Goal: Task Accomplishment & Management: Complete application form

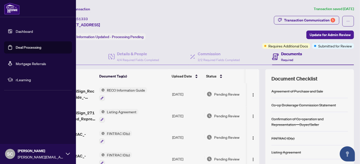
click at [16, 47] on link "Deal Processing" at bounding box center [29, 47] width 26 height 5
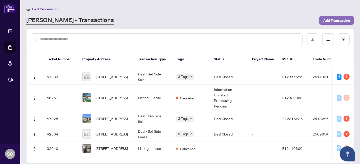
click at [336, 18] on span "Add Transaction" at bounding box center [336, 20] width 27 height 8
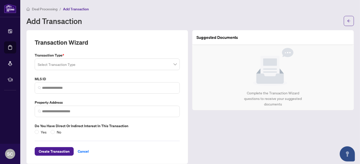
click at [149, 63] on input "search" at bounding box center [105, 65] width 134 height 11
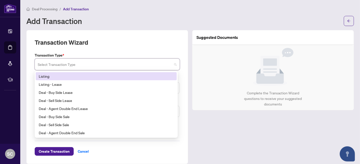
click at [139, 74] on div "Listing" at bounding box center [106, 77] width 135 height 6
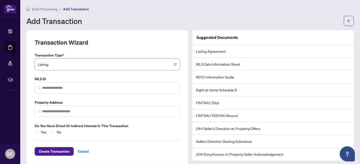
click at [105, 38] on div "Transaction Wizard" at bounding box center [107, 45] width 145 height 14
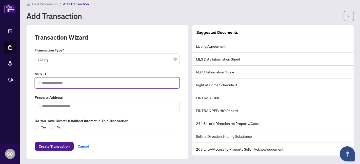
click at [75, 85] on input "search" at bounding box center [109, 82] width 134 height 5
paste input "*********"
type input "*********"
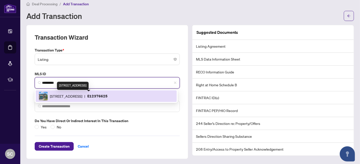
click at [74, 96] on span "[STREET_ADDRESS]" at bounding box center [66, 97] width 32 height 6
type input "**********"
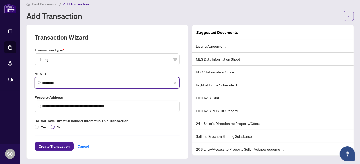
type input "*********"
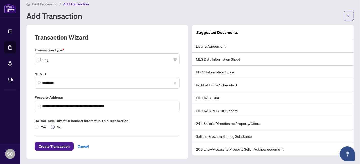
click at [55, 127] on span "No" at bounding box center [59, 127] width 9 height 6
click at [59, 146] on span "Create Transaction" at bounding box center [54, 147] width 31 height 8
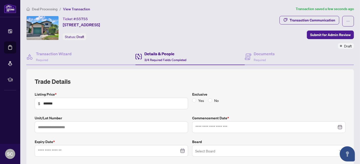
type input "**********"
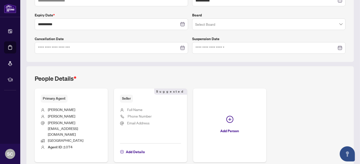
scroll to position [139, 0]
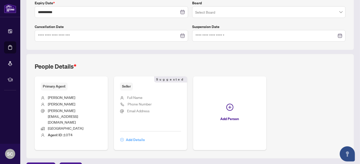
click at [133, 136] on span "Add Details" at bounding box center [135, 140] width 19 height 8
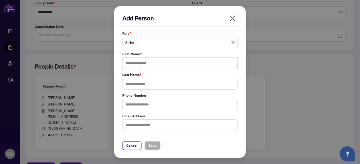
click at [134, 64] on input "text" at bounding box center [179, 63] width 115 height 12
type input "**********"
type input "*******"
click at [149, 147] on span "Save" at bounding box center [152, 146] width 8 height 8
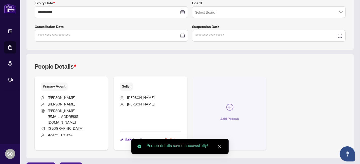
click at [225, 115] on span "Add Person" at bounding box center [229, 119] width 19 height 8
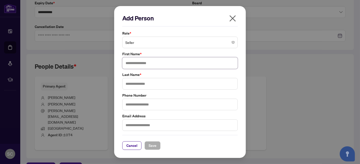
click at [155, 66] on input "text" at bounding box center [179, 63] width 115 height 12
type input "*"
type input "**********"
type input "*******"
click at [157, 145] on button "Save" at bounding box center [152, 146] width 16 height 9
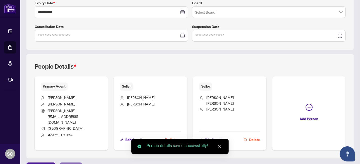
click at [69, 163] on span "Next Tab" at bounding box center [70, 167] width 14 height 8
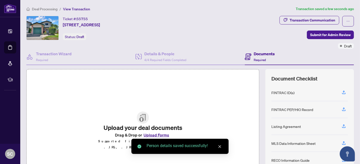
click at [150, 137] on button "Upload Forms" at bounding box center [156, 135] width 29 height 7
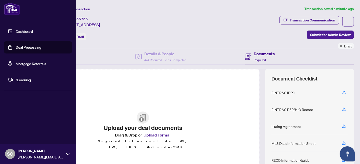
click at [17, 48] on link "Deal Processing" at bounding box center [29, 47] width 26 height 5
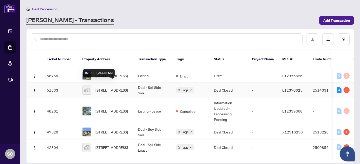
click at [110, 88] on span "[STREET_ADDRESS]" at bounding box center [111, 91] width 32 height 6
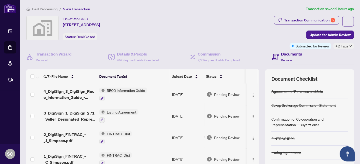
click at [115, 91] on span "RECO Information Guide" at bounding box center [126, 91] width 42 height 6
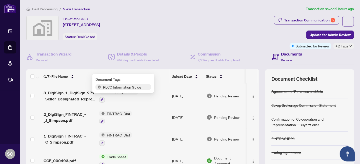
scroll to position [28, 0]
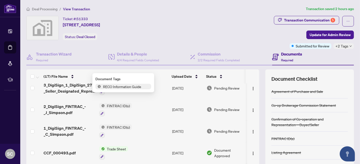
click at [113, 104] on span "FINTRAC ID(s)" at bounding box center [118, 106] width 27 height 6
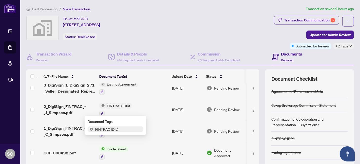
click at [114, 128] on span "FINTRAC ID(s)" at bounding box center [106, 130] width 27 height 6
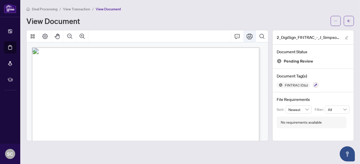
click at [251, 37] on icon "Print" at bounding box center [249, 37] width 6 height 6
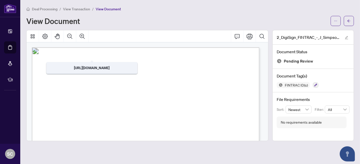
click at [77, 10] on span "View Transaction" at bounding box center [76, 9] width 27 height 5
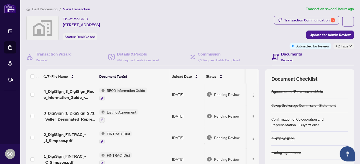
click at [112, 153] on span "FINTRAC ID(s)" at bounding box center [118, 156] width 27 height 6
click at [114, 144] on span "FINTRAC ID(s)" at bounding box center [106, 145] width 27 height 6
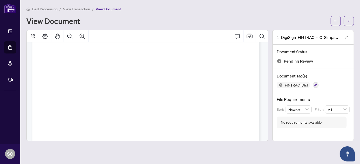
scroll to position [28, 0]
click at [250, 34] on icon "Print" at bounding box center [249, 36] width 6 height 6
click at [75, 7] on span "View Transaction" at bounding box center [76, 9] width 27 height 5
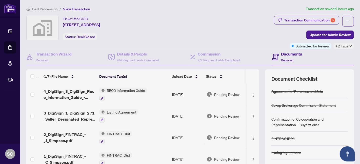
click at [110, 112] on span "Listing Agreement" at bounding box center [122, 113] width 34 height 6
click at [116, 135] on span "Listing Agreement" at bounding box center [113, 136] width 34 height 6
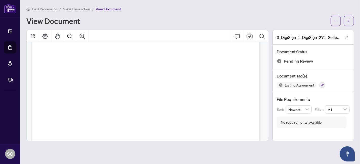
scroll to position [646, 0]
click at [251, 37] on icon "Print" at bounding box center [249, 36] width 6 height 6
click at [70, 7] on span "View Transaction" at bounding box center [76, 9] width 27 height 5
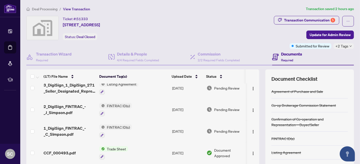
scroll to position [56, 0]
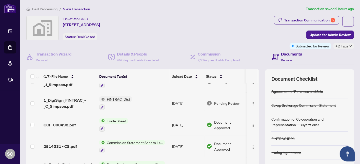
click at [119, 118] on span "Trade Sheet" at bounding box center [116, 121] width 23 height 6
click at [115, 145] on span "Trade Sheet" at bounding box center [113, 144] width 56 height 6
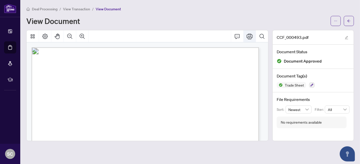
click at [247, 37] on icon "Print" at bounding box center [249, 37] width 6 height 6
click at [82, 8] on span "View Transaction" at bounding box center [76, 9] width 27 height 5
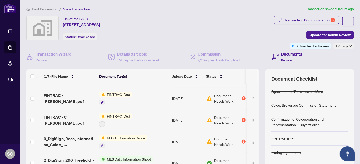
scroll to position [278, 0]
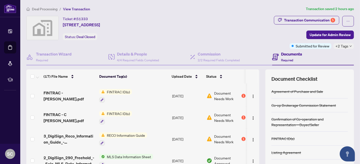
click at [142, 154] on span "MLS Data Information Sheet" at bounding box center [129, 157] width 48 height 6
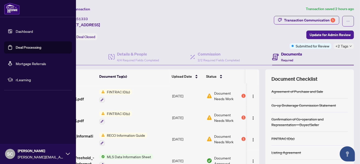
click at [16, 45] on link "Deal Processing" at bounding box center [29, 47] width 26 height 5
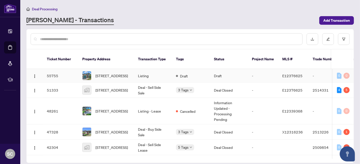
click at [98, 73] on span "[STREET_ADDRESS]" at bounding box center [111, 76] width 32 height 6
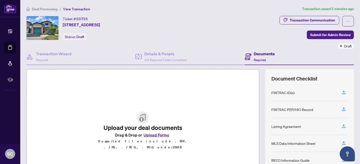
click at [152, 139] on button "Upload Forms" at bounding box center [156, 135] width 29 height 7
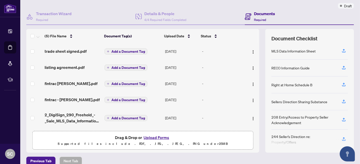
scroll to position [47, 0]
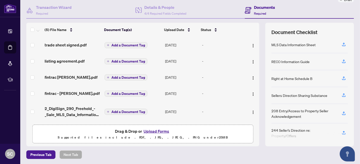
click at [148, 131] on button "Upload Forms" at bounding box center [156, 131] width 29 height 7
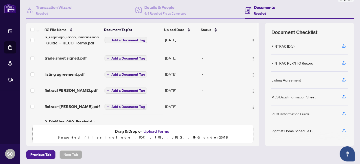
scroll to position [0, 0]
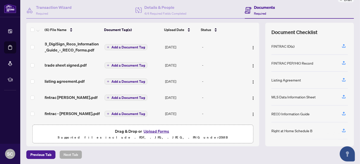
click at [113, 46] on span "Add a Document Tag" at bounding box center [128, 48] width 34 height 4
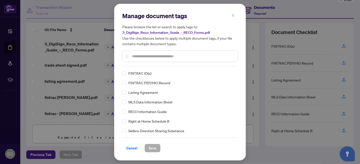
click at [231, 15] on icon "close" at bounding box center [233, 16] width 4 height 4
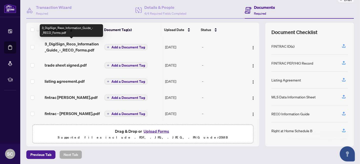
click at [58, 46] on span "3_DigiSign_Reco_Information_Guide_-_RECO_Forms.pdf" at bounding box center [73, 47] width 56 height 12
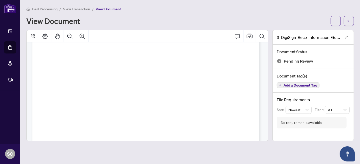
scroll to position [3707, 0]
click at [77, 9] on span "View Transaction" at bounding box center [76, 9] width 27 height 5
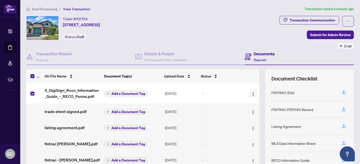
click at [251, 93] on img "button" at bounding box center [253, 94] width 4 height 4
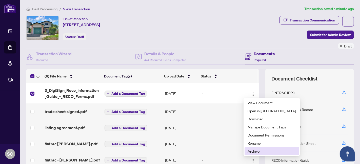
click at [255, 149] on span "Archive" at bounding box center [271, 152] width 48 height 6
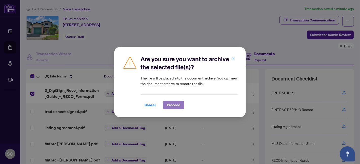
click at [173, 106] on span "Proceed" at bounding box center [173, 105] width 13 height 8
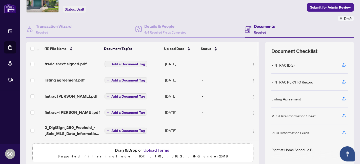
scroll to position [47, 0]
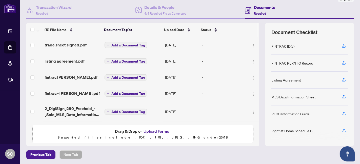
click at [145, 129] on button "Upload Forms" at bounding box center [156, 131] width 29 height 7
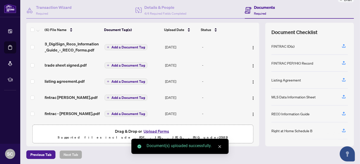
click at [126, 46] on span "Add a Document Tag" at bounding box center [128, 48] width 34 height 4
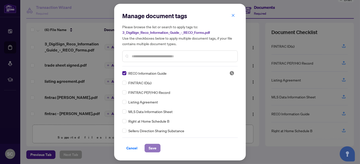
click at [148, 147] on span "Save" at bounding box center [152, 148] width 8 height 8
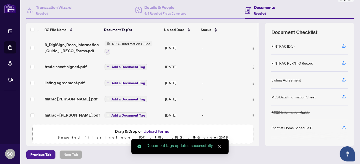
click at [113, 66] on span "Add a Document Tag" at bounding box center [128, 67] width 34 height 4
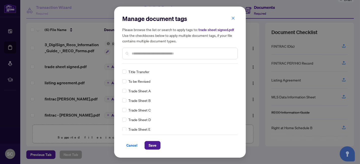
scroll to position [0, 0]
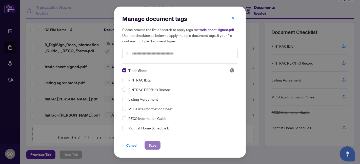
click at [151, 145] on span "Save" at bounding box center [152, 146] width 8 height 8
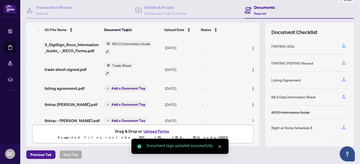
click at [116, 87] on span "Add a Document Tag" at bounding box center [128, 89] width 34 height 4
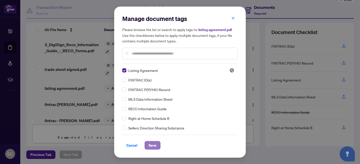
click at [150, 143] on span "Save" at bounding box center [152, 146] width 8 height 8
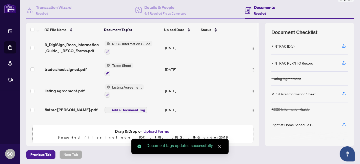
click at [113, 109] on span "Add a Document Tag" at bounding box center [128, 111] width 34 height 4
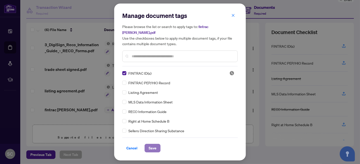
click at [153, 146] on span "Save" at bounding box center [152, 148] width 8 height 8
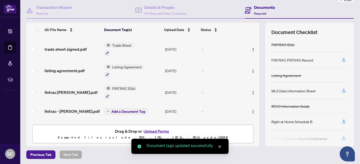
scroll to position [28, 0]
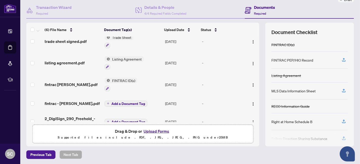
click at [119, 102] on span "Add a Document Tag" at bounding box center [128, 104] width 34 height 4
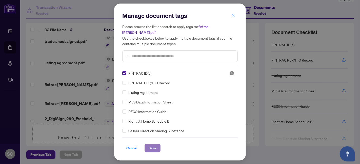
click at [151, 146] on span "Save" at bounding box center [152, 148] width 8 height 8
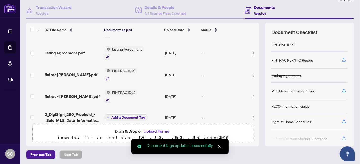
scroll to position [43, 0]
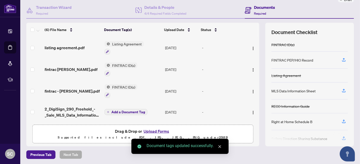
click at [118, 111] on span "Add a Document Tag" at bounding box center [128, 113] width 34 height 4
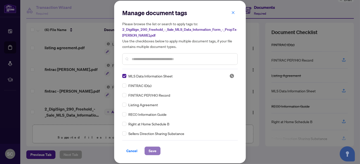
click at [155, 148] on span "Save" at bounding box center [152, 151] width 8 height 8
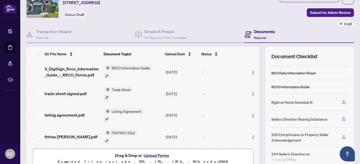
scroll to position [0, 0]
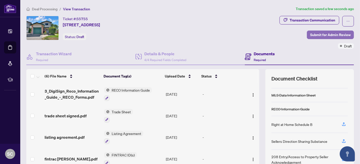
click at [320, 36] on span "Submit for Admin Review" at bounding box center [330, 35] width 40 height 8
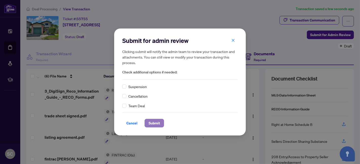
click at [150, 124] on span "Submit" at bounding box center [153, 123] width 11 height 8
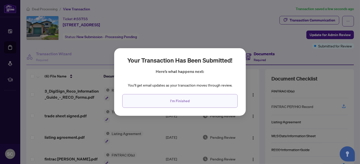
click at [159, 106] on button "I'm Finished" at bounding box center [179, 101] width 115 height 14
